Goal: Navigation & Orientation: Find specific page/section

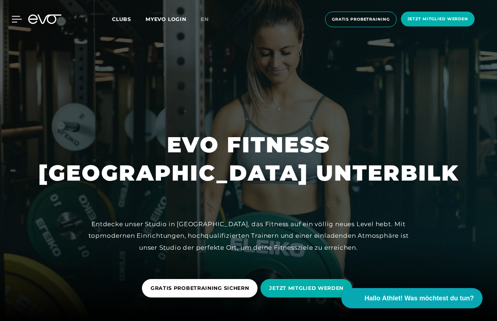
click at [19, 21] on icon at bounding box center [17, 19] width 10 height 7
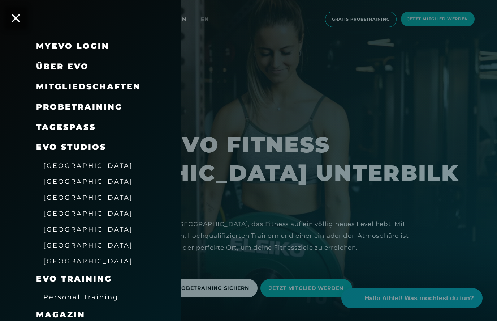
click at [85, 163] on span "[GEOGRAPHIC_DATA]" at bounding box center [88, 166] width 90 height 8
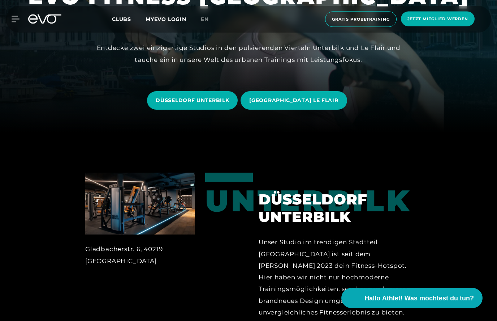
scroll to position [130, 0]
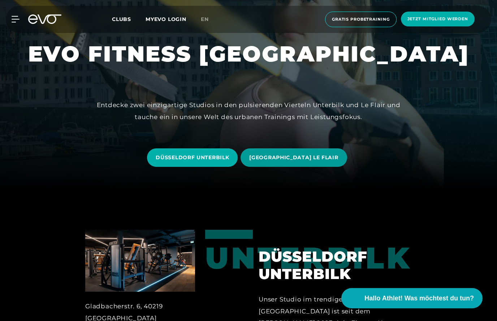
click at [294, 161] on span "[GEOGRAPHIC_DATA] LE FLAIR" at bounding box center [293, 158] width 89 height 8
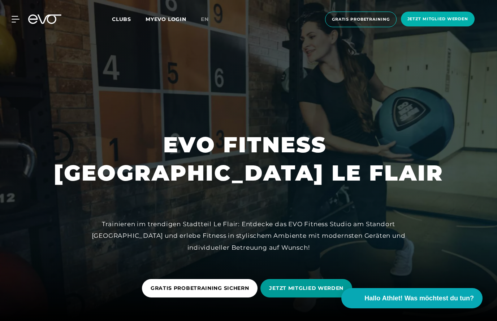
scroll to position [130, 0]
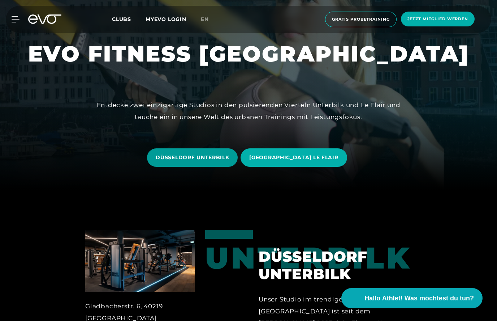
click at [207, 161] on span "DÜSSELDORF UNTERBILK" at bounding box center [192, 158] width 73 height 8
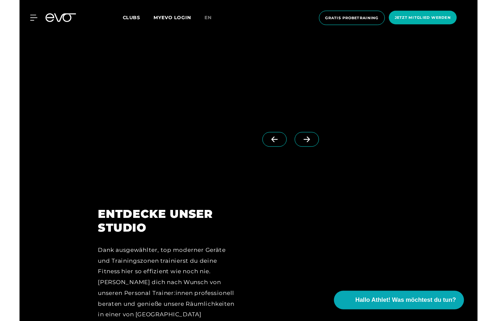
scroll to position [860, 0]
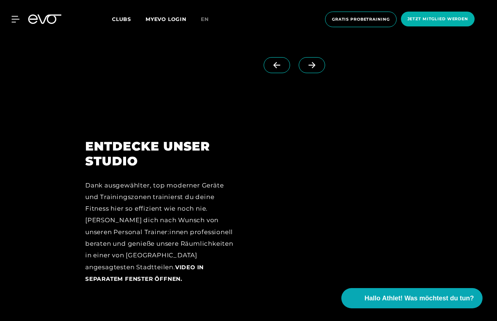
click at [312, 68] on icon at bounding box center [312, 65] width 7 height 6
